Goal: Check status: Check status

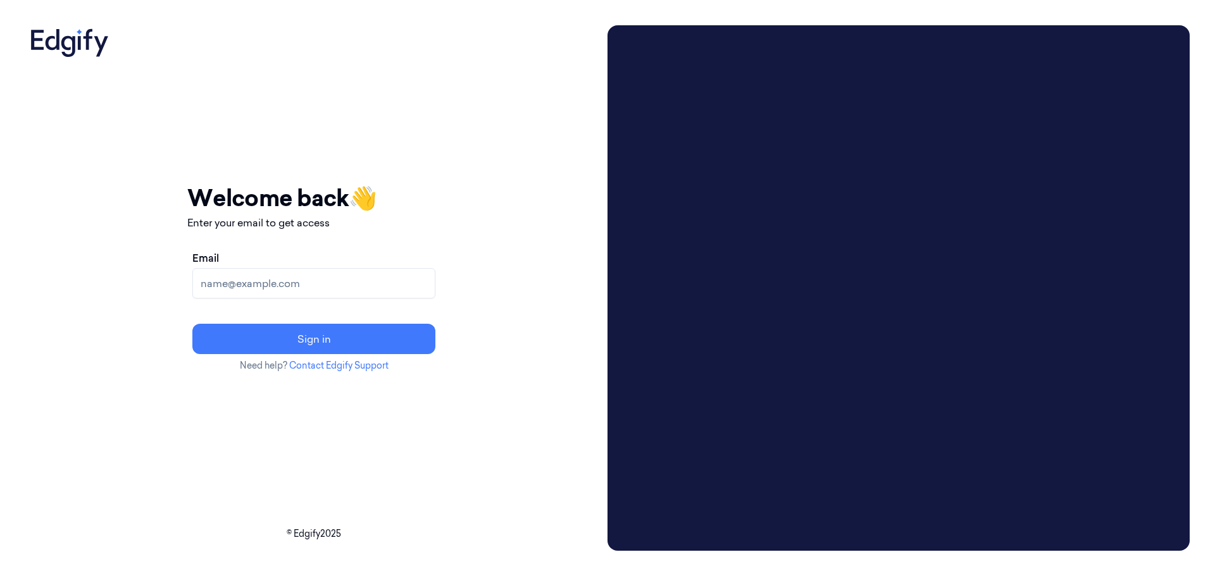
click at [294, 280] on input "Email" at bounding box center [313, 283] width 243 height 30
type input "[EMAIL_ADDRESS][DOMAIN_NAME]"
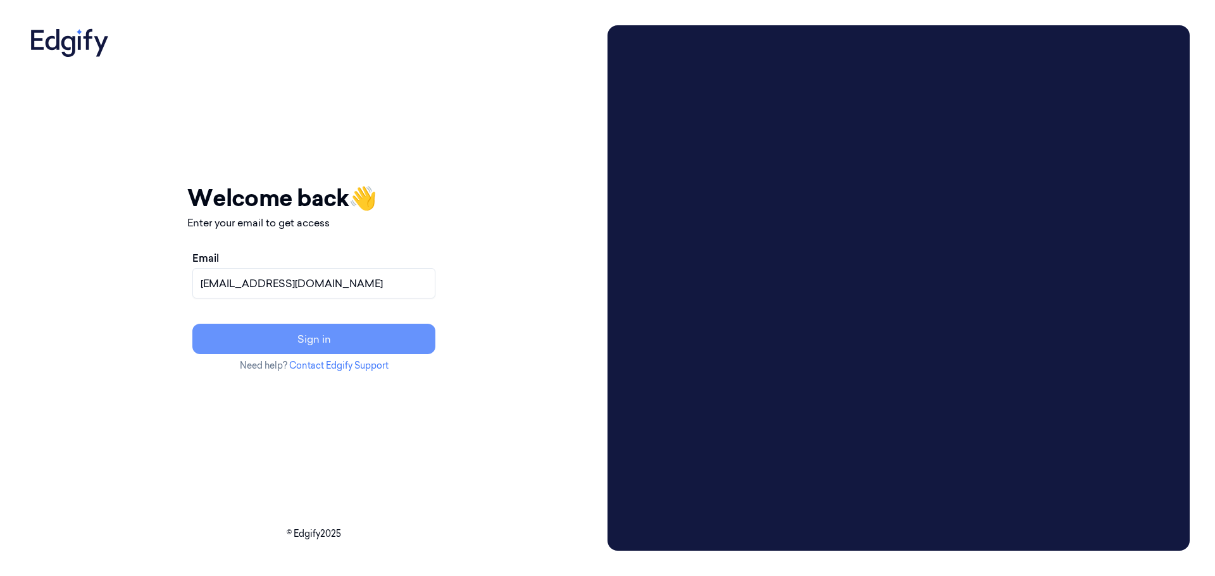
click at [389, 338] on button "Sign in" at bounding box center [313, 339] width 243 height 30
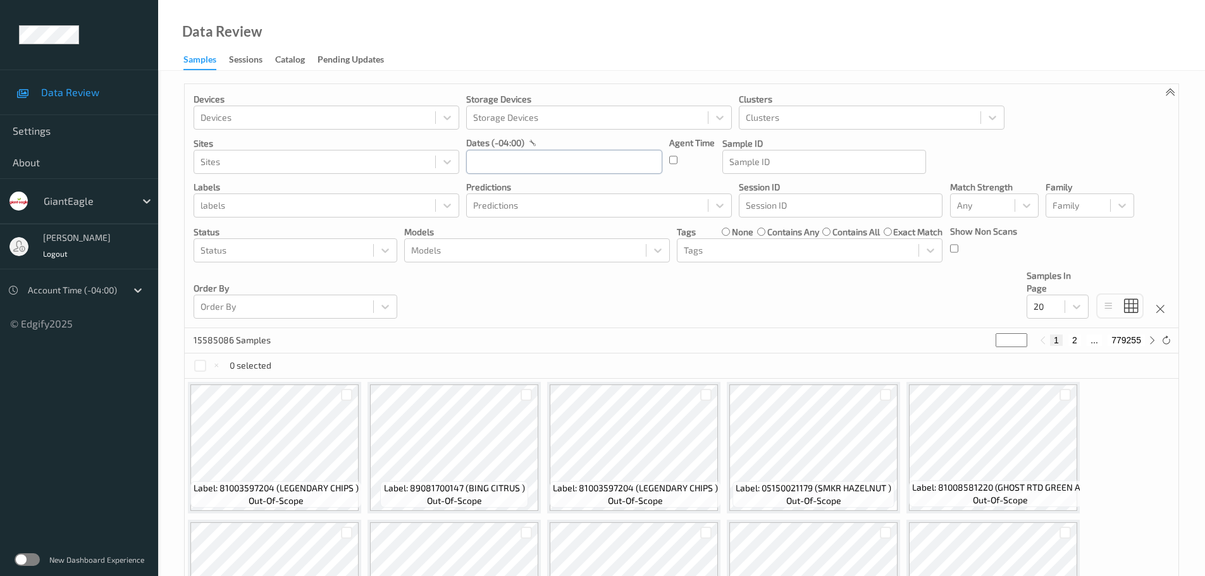
click at [599, 150] on input "text" at bounding box center [564, 162] width 196 height 24
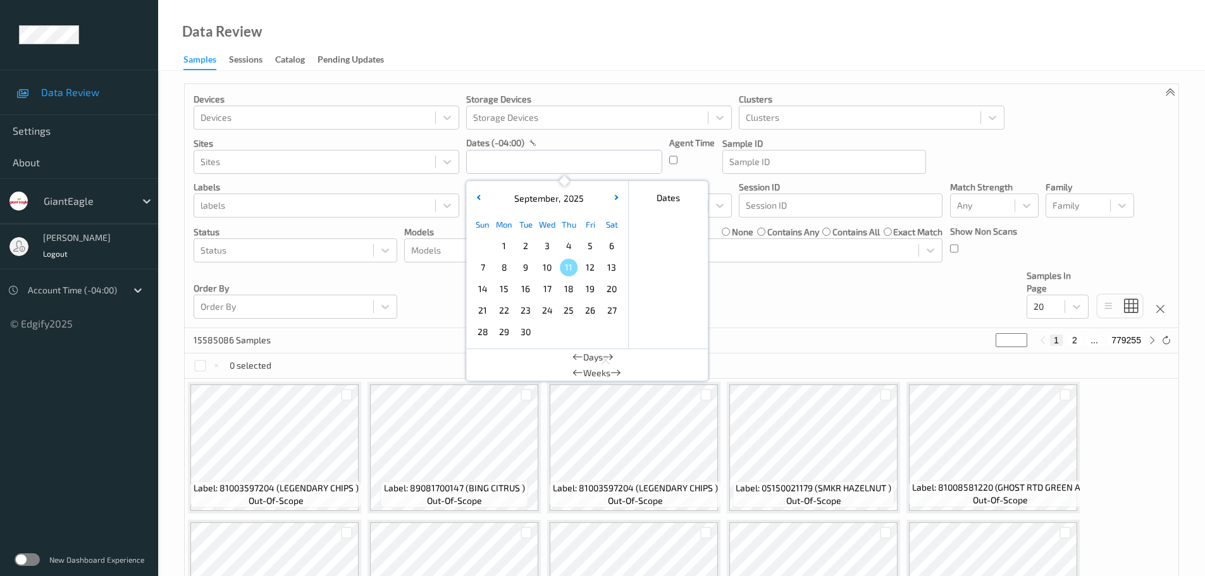
click at [504, 267] on span "8" at bounding box center [504, 268] width 18 height 18
type input "[DATE] 00:00 -> [DATE] 23:59"
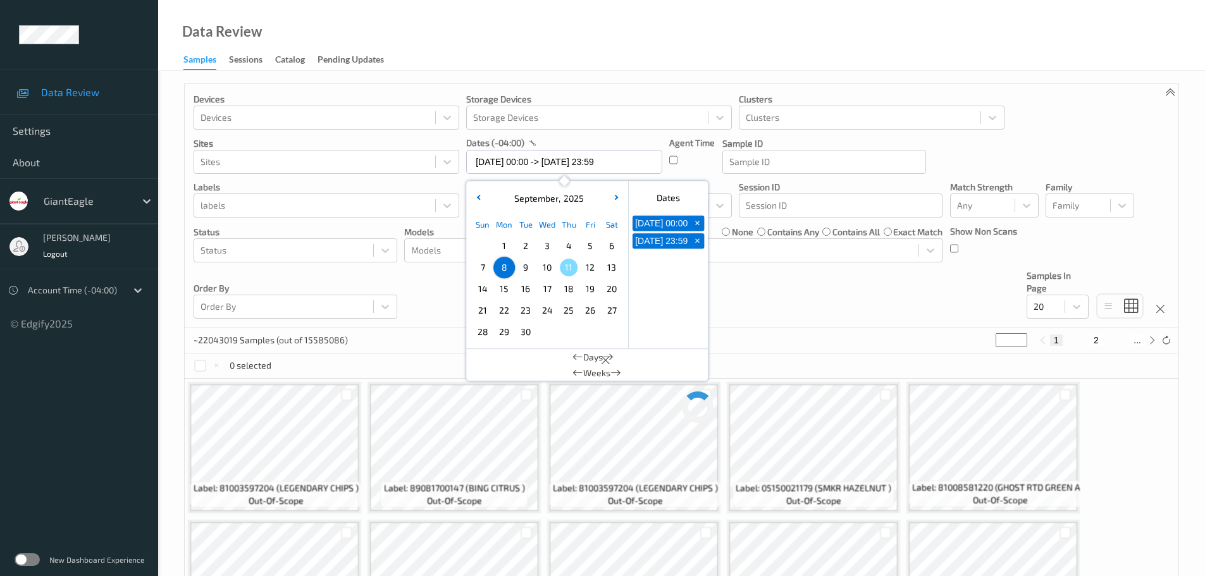
click at [573, 53] on div "Data Review Samples Sessions Catalog Pending Updates" at bounding box center [681, 35] width 1047 height 71
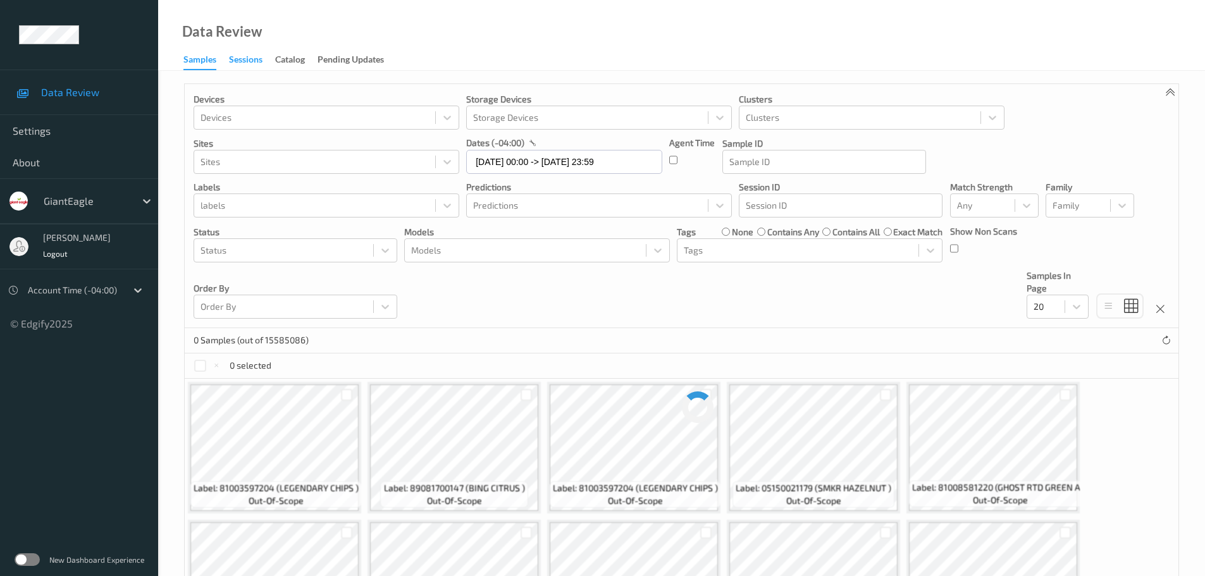
click at [258, 61] on div "Sessions" at bounding box center [246, 61] width 34 height 16
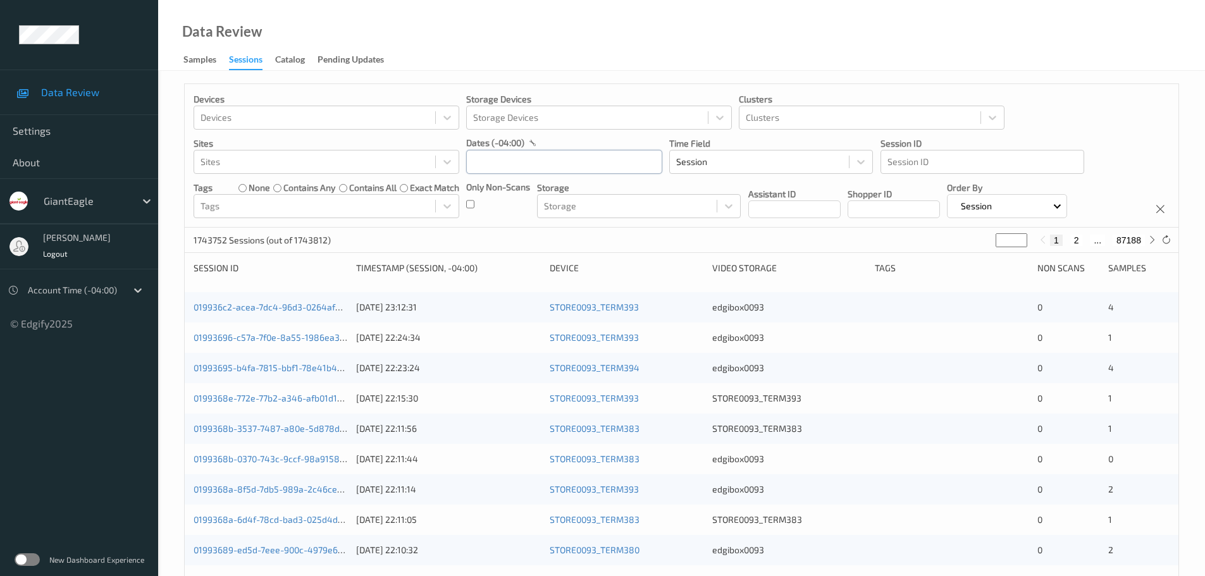
click at [542, 171] on input "text" at bounding box center [564, 162] width 196 height 24
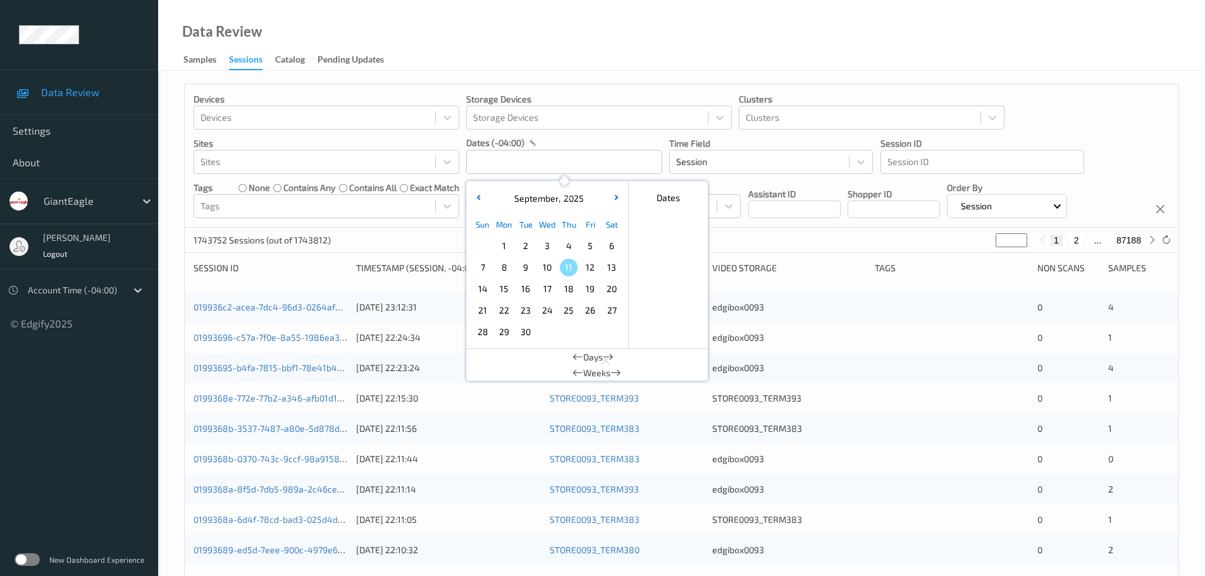
click at [502, 266] on span "8" at bounding box center [504, 268] width 18 height 18
type input "[DATE] 00:00 -> [DATE] 23:59"
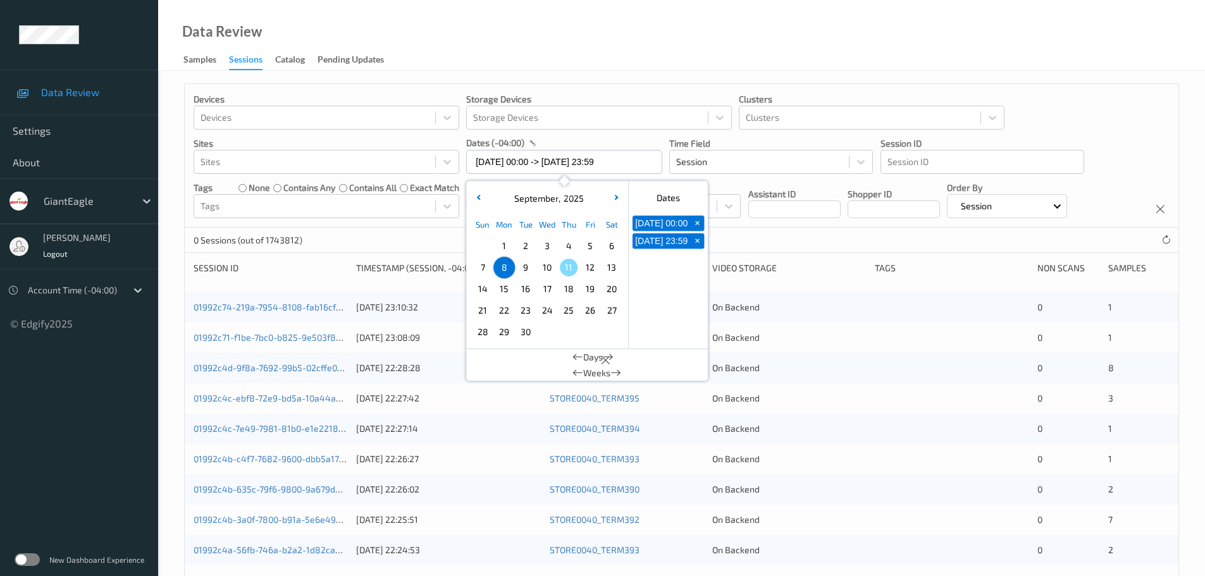
click at [526, 51] on div "Data Review Samples Sessions Catalog Pending Updates" at bounding box center [681, 35] width 1047 height 71
